Goal: Transaction & Acquisition: Purchase product/service

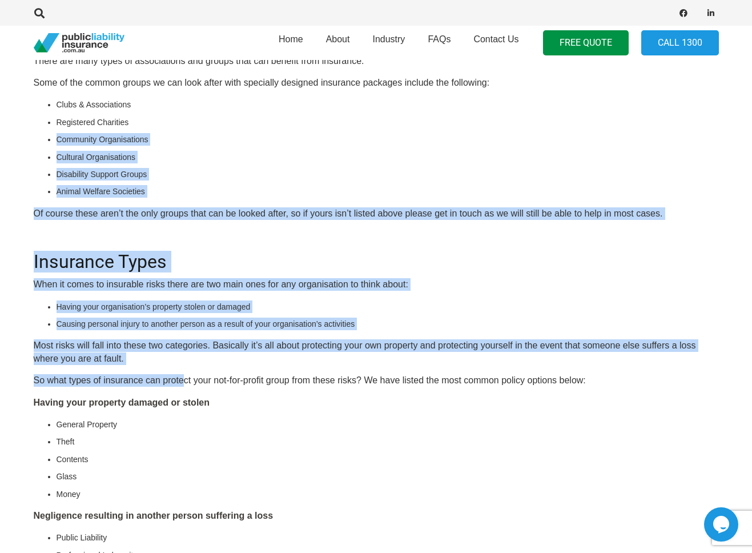
scroll to position [514, 0]
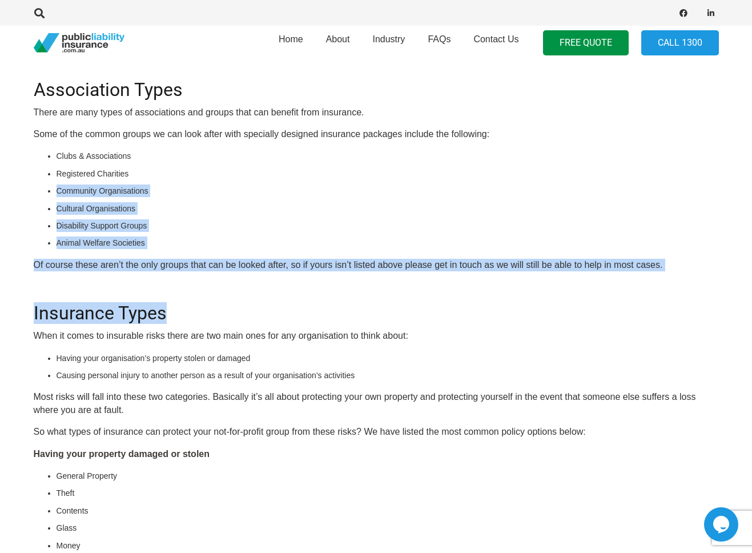
drag, startPoint x: 193, startPoint y: 284, endPoint x: 190, endPoint y: 250, distance: 34.9
click at [190, 250] on div "OR CALL [PHONE_NUMBER] Insurance is important for organisations of all types, a…" at bounding box center [376, 438] width 685 height 1023
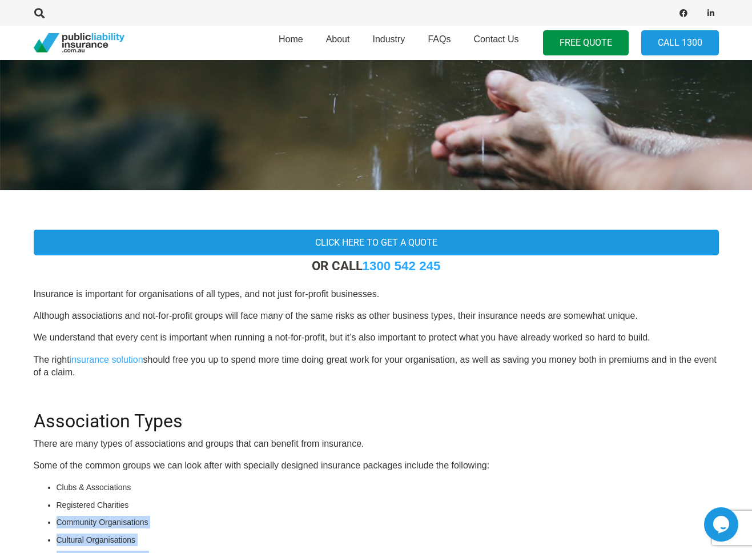
scroll to position [0, 0]
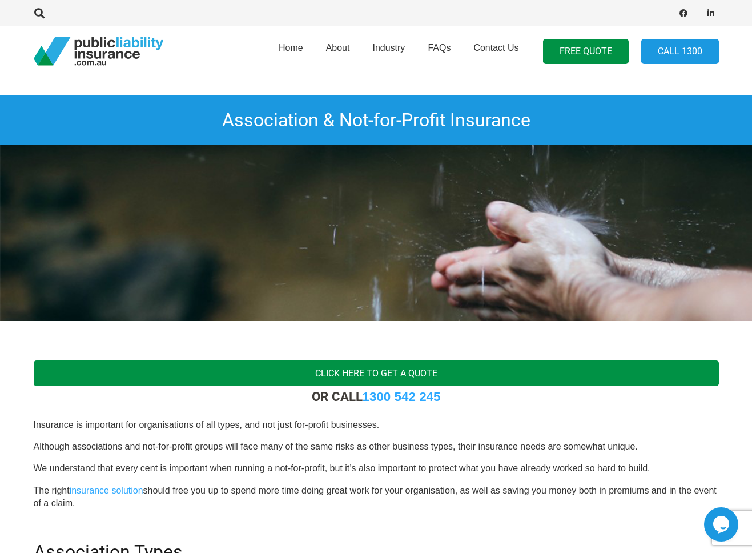
click at [278, 375] on link "Click Here To Get a Quote" at bounding box center [376, 373] width 685 height 26
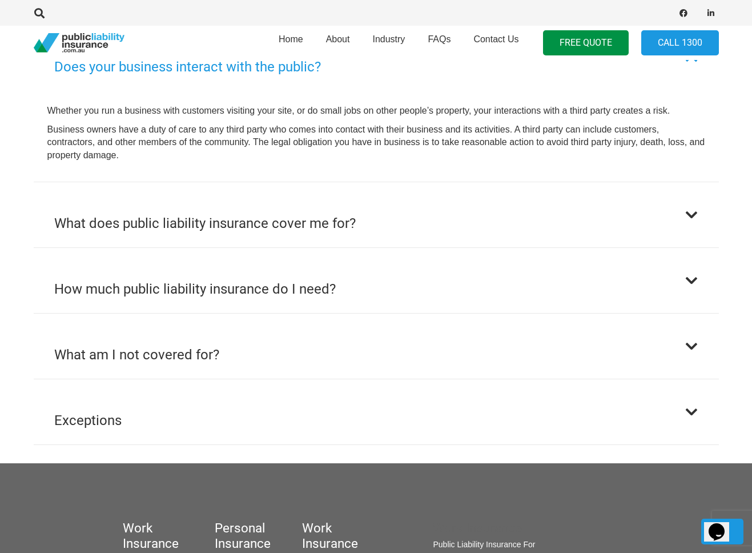
scroll to position [685, 0]
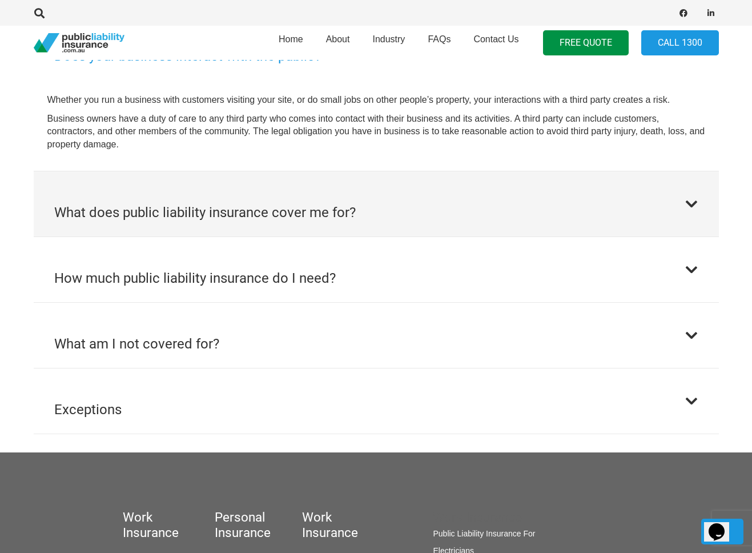
click at [279, 205] on h2 "What does public liability insurance cover me for?" at bounding box center [204, 212] width 301 height 21
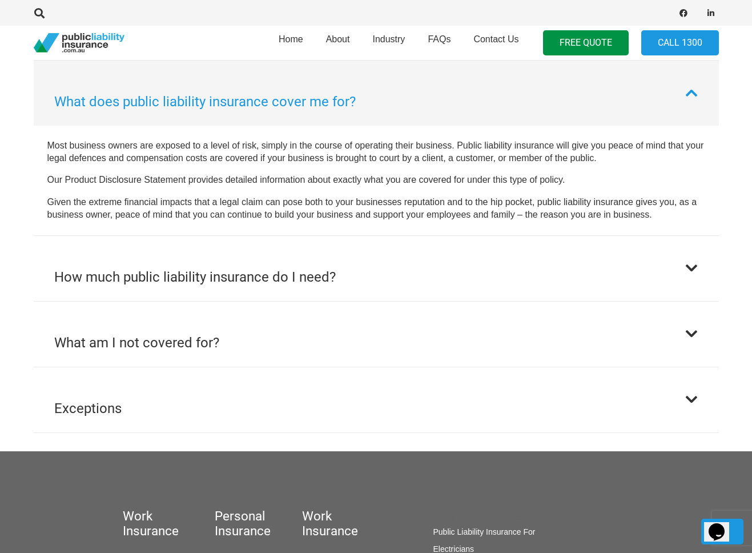
scroll to position [706, 0]
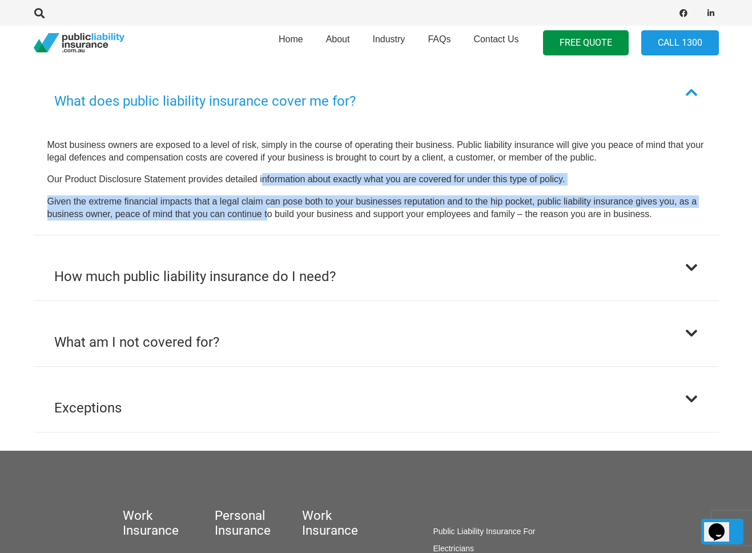
drag, startPoint x: 266, startPoint y: 217, endPoint x: 264, endPoint y: 166, distance: 51.4
click at [264, 166] on div "Most business owners are exposed to a level of risk, simply in the course of op…" at bounding box center [376, 180] width 658 height 82
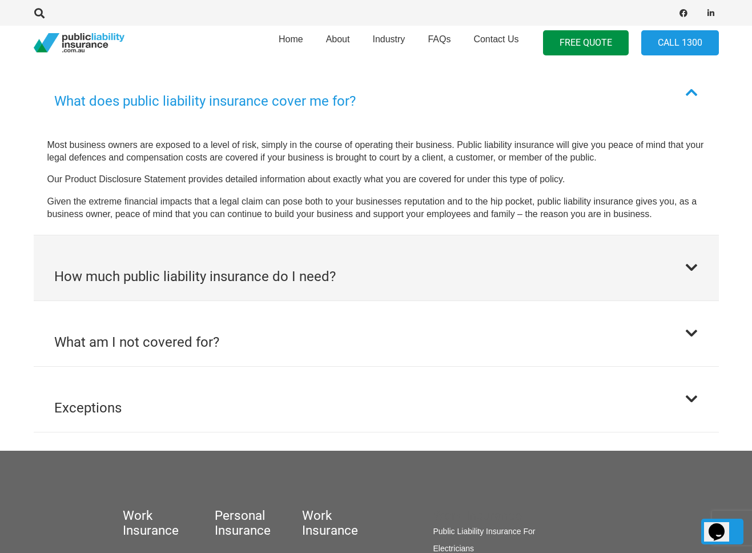
click at [247, 266] on h2 "How much public liability insurance do I need?" at bounding box center [194, 276] width 281 height 21
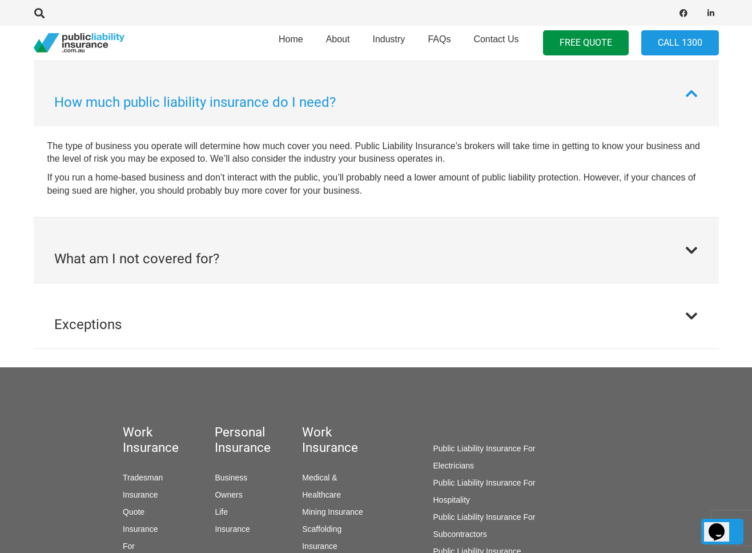
click at [247, 266] on button "What am I not covered for?" at bounding box center [376, 250] width 685 height 65
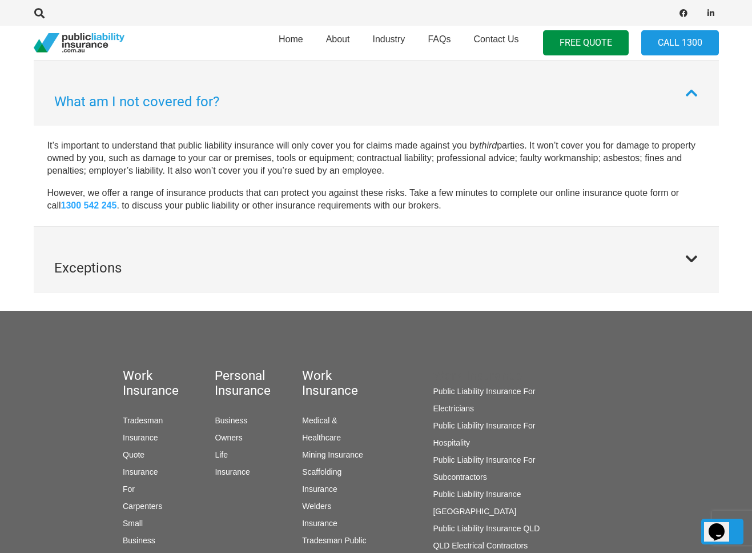
scroll to position [837, 0]
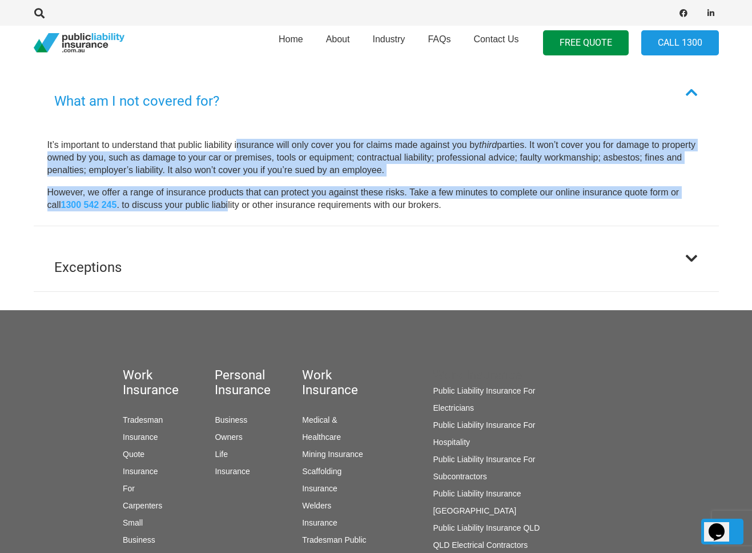
drag, startPoint x: 236, startPoint y: 147, endPoint x: 230, endPoint y: 204, distance: 56.9
click at [230, 204] on div "It’s important to understand that public liability insurance will only cover yo…" at bounding box center [376, 175] width 658 height 73
click at [230, 204] on p "However, we offer a range of insurance products that can protect you against th…" at bounding box center [376, 199] width 658 height 26
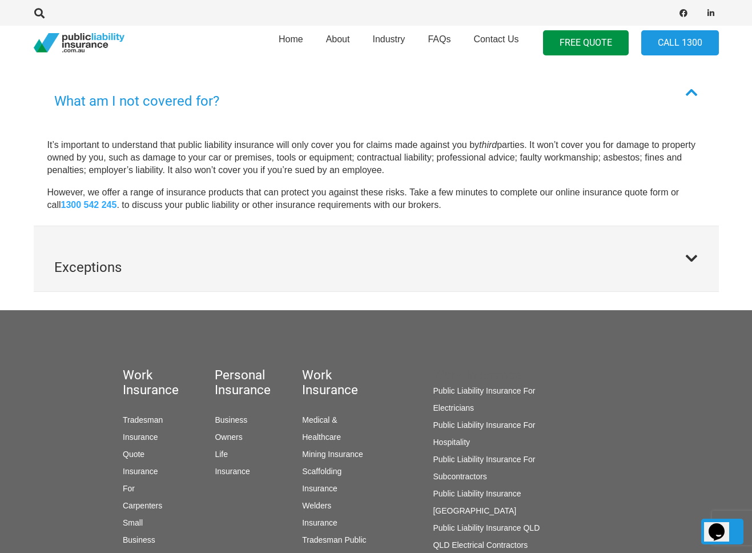
click at [330, 231] on button "Exceptions" at bounding box center [376, 258] width 685 height 65
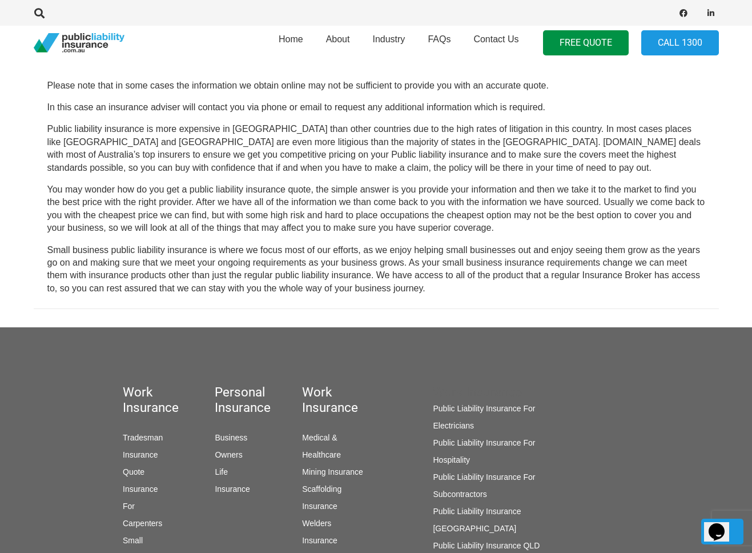
drag, startPoint x: 323, startPoint y: 254, endPoint x: 320, endPoint y: 267, distance: 13.6
